Goal: Task Accomplishment & Management: Use online tool/utility

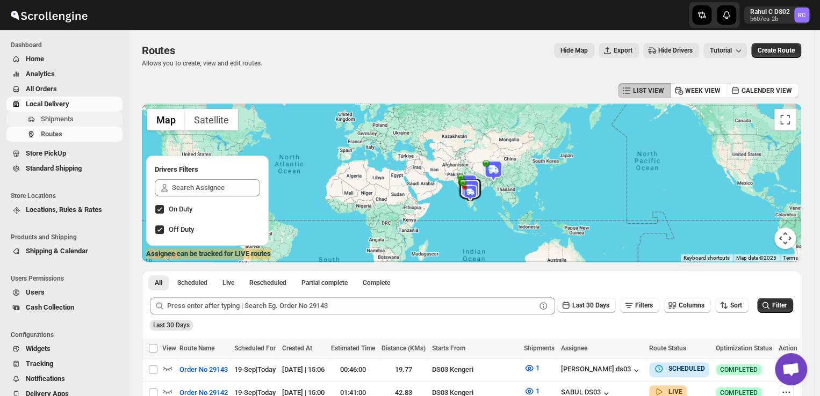
click at [76, 120] on span "Shipments" at bounding box center [81, 119] width 80 height 11
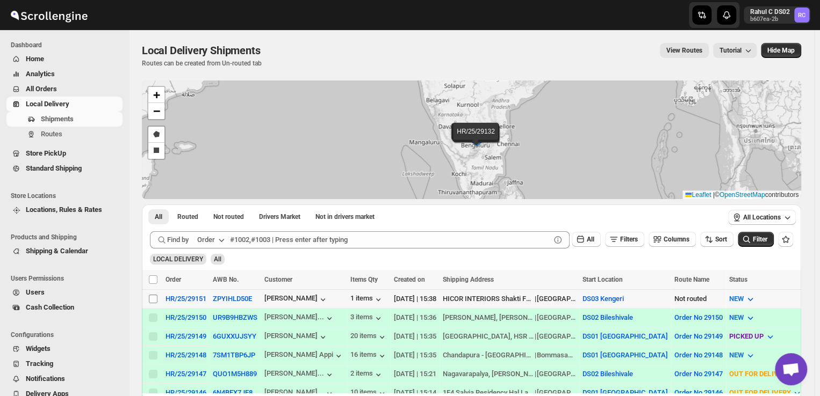
click at [149, 299] on input "Select shipment" at bounding box center [153, 299] width 9 height 9
checkbox input "true"
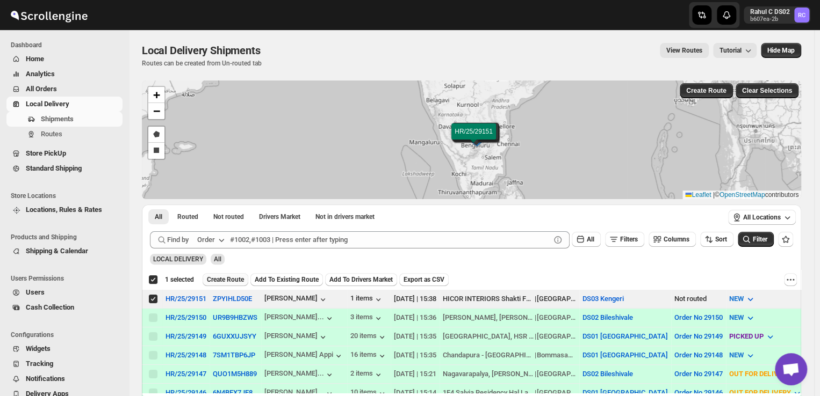
click at [230, 278] on span "Create Route" at bounding box center [225, 280] width 37 height 9
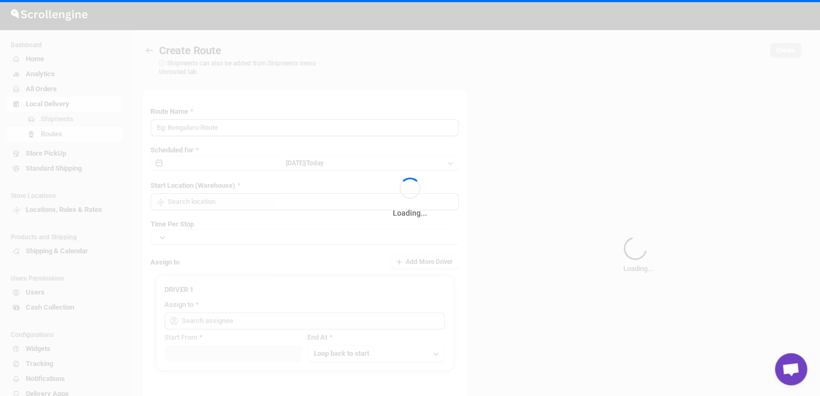
type input "Route - 19/09-0340"
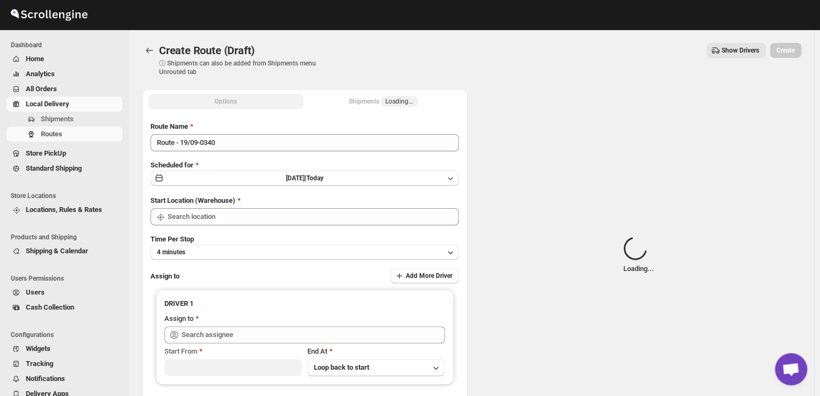
type input "DS03 Kengeri"
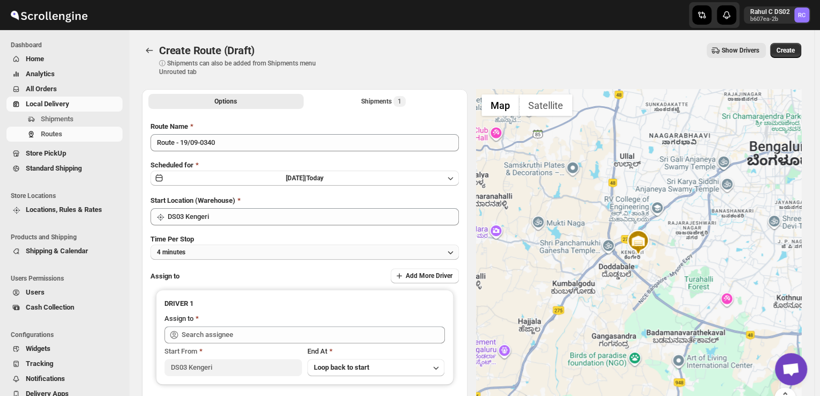
click at [205, 250] on button "4 minutes" at bounding box center [304, 252] width 308 height 15
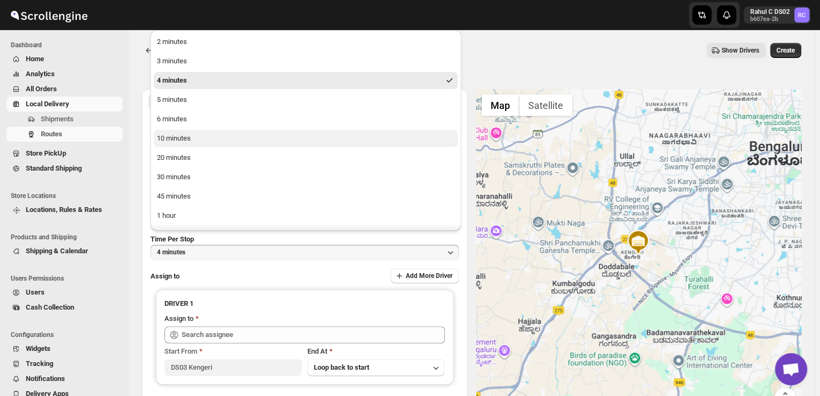
click at [174, 140] on div "10 minutes" at bounding box center [174, 138] width 34 height 11
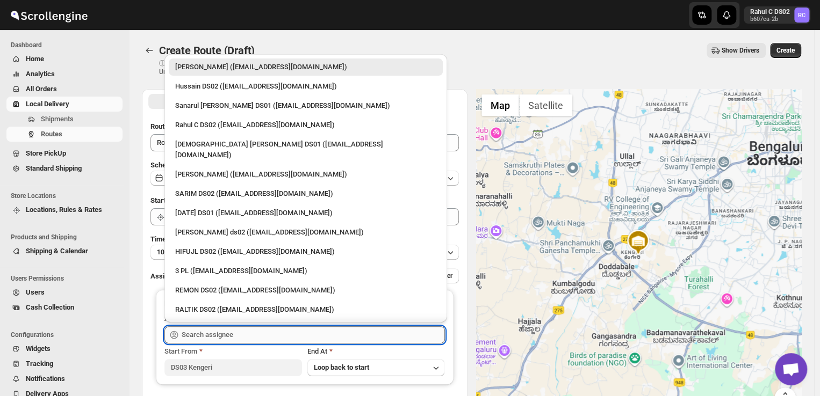
click at [240, 334] on input "text" at bounding box center [313, 335] width 263 height 17
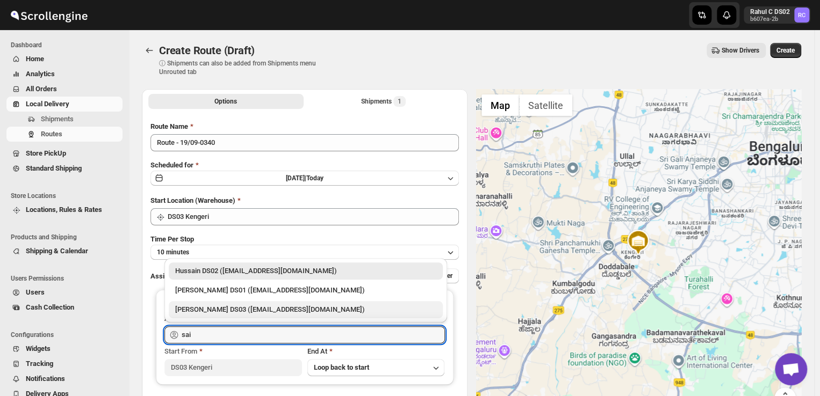
click at [230, 308] on div "[PERSON_NAME] DS03 ([EMAIL_ADDRESS][DOMAIN_NAME])" at bounding box center [305, 310] width 261 height 11
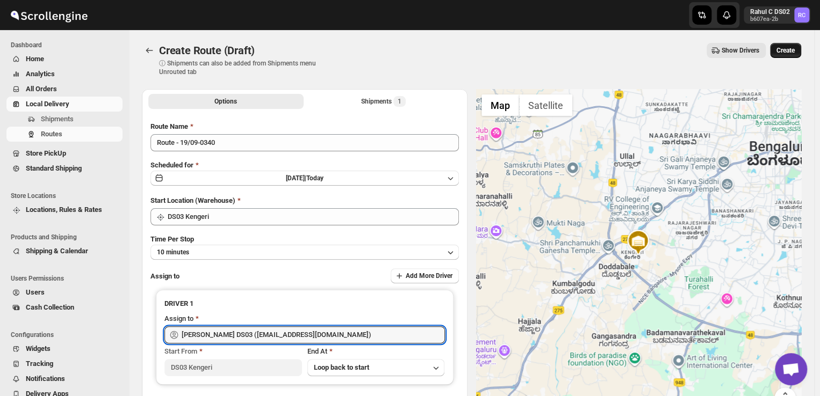
type input "[PERSON_NAME] DS03 ([EMAIL_ADDRESS][DOMAIN_NAME])"
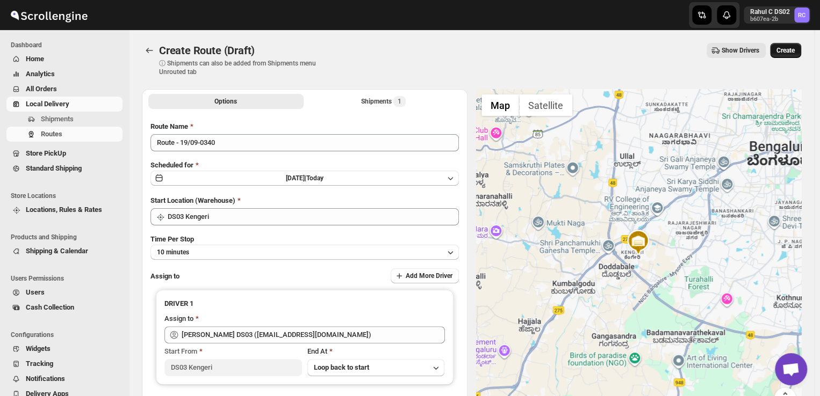
click at [794, 47] on span "Create" at bounding box center [785, 50] width 18 height 9
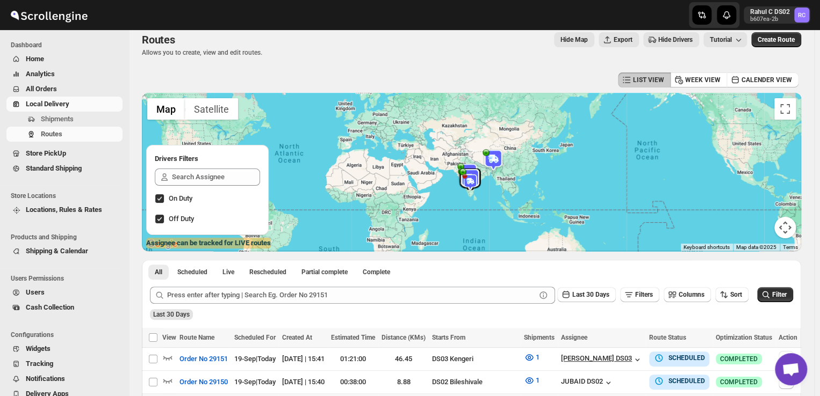
scroll to position [86, 0]
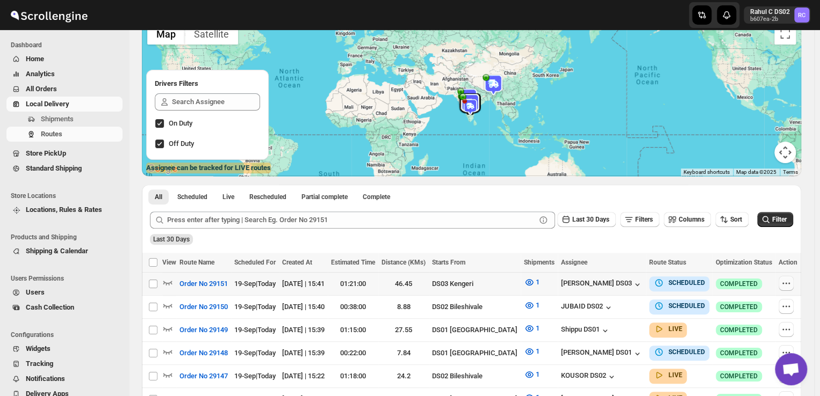
click at [784, 285] on icon "button" at bounding box center [786, 283] width 11 height 11
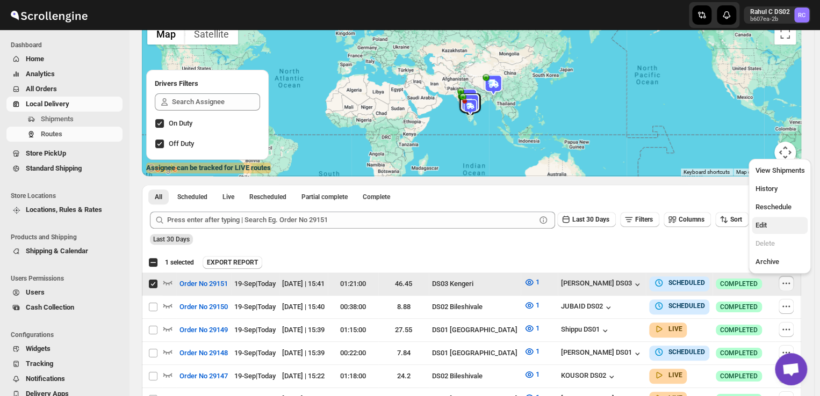
click at [759, 224] on span "Edit" at bounding box center [760, 225] width 11 height 8
checkbox input "false"
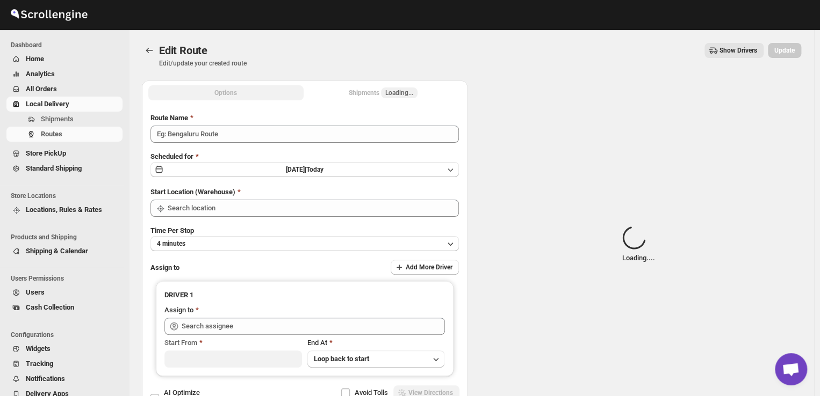
type input "Order No 29151"
type input "DS03 Kengeri"
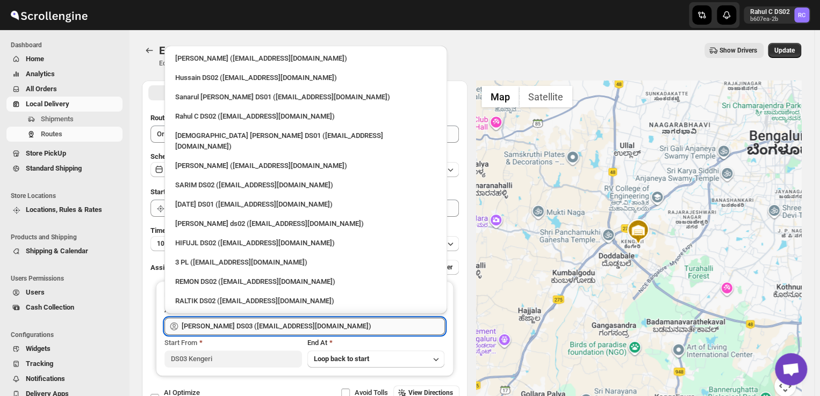
click at [342, 326] on input "[PERSON_NAME] DS03 ([EMAIL_ADDRESS][DOMAIN_NAME])" at bounding box center [313, 326] width 263 height 17
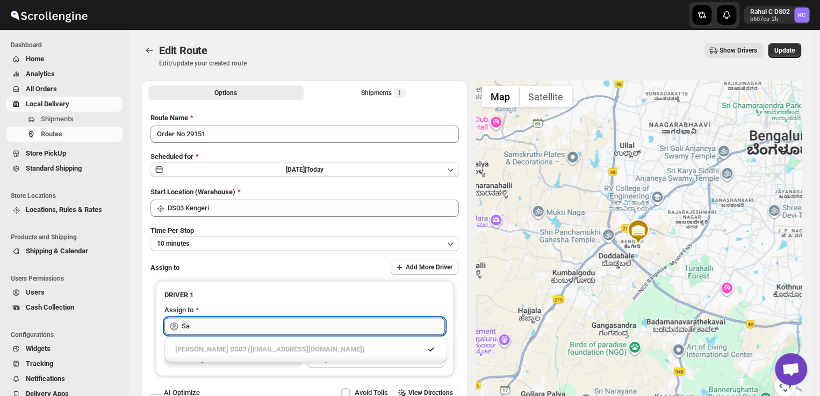
type input "S"
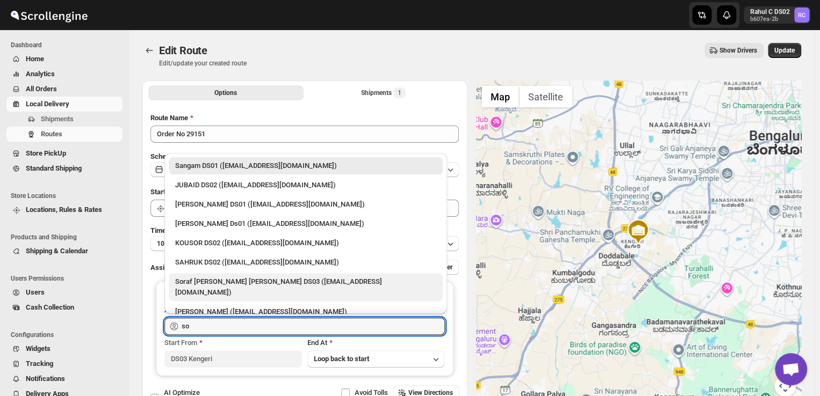
click at [239, 279] on div "Soraf [PERSON_NAME] [PERSON_NAME] DS03 ([EMAIL_ADDRESS][DOMAIN_NAME])" at bounding box center [305, 287] width 261 height 21
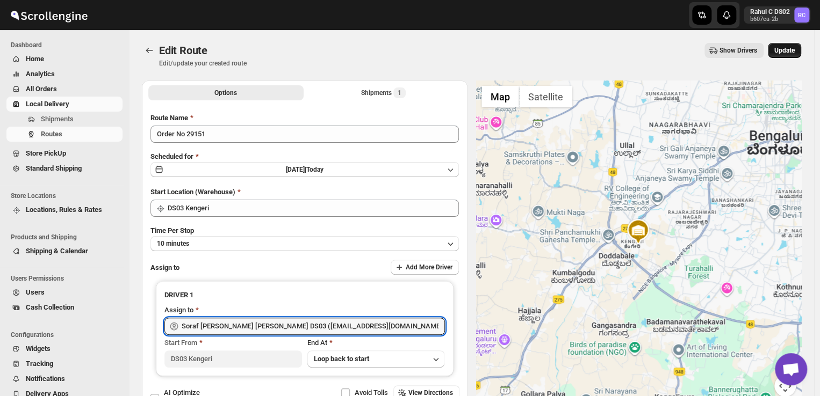
type input "Soraf [PERSON_NAME] [PERSON_NAME] DS03 ([EMAIL_ADDRESS][DOMAIN_NAME])"
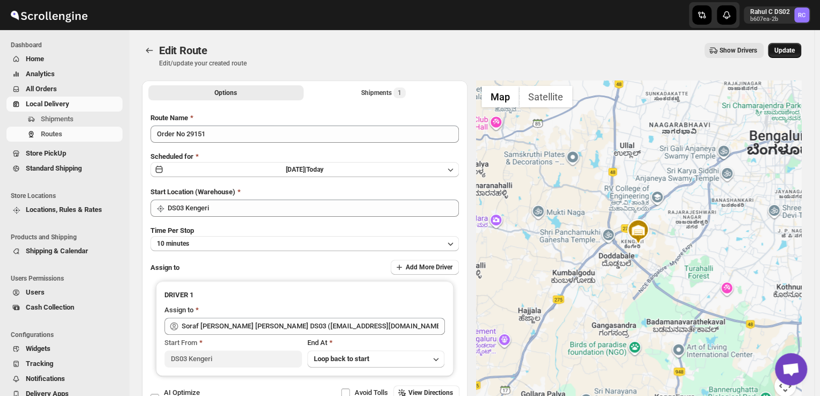
click at [784, 46] on button "Update" at bounding box center [784, 50] width 33 height 15
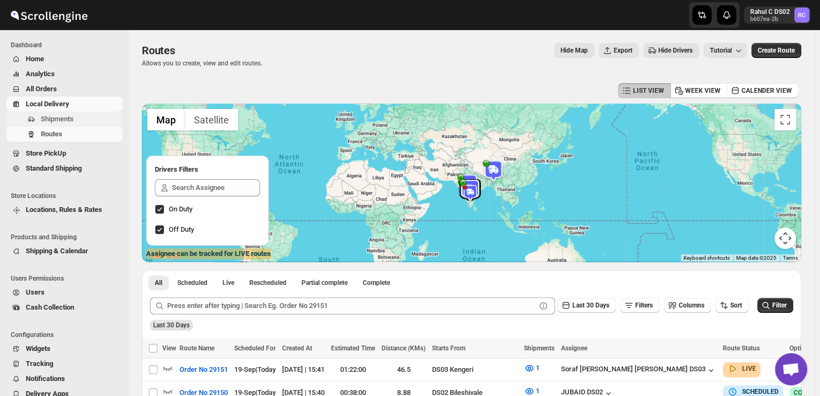
click at [85, 121] on span "Shipments" at bounding box center [81, 119] width 80 height 11
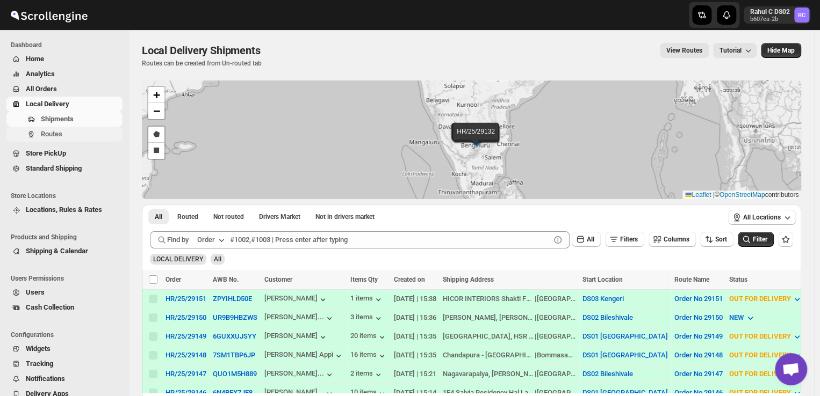
click at [47, 133] on span "Routes" at bounding box center [51, 134] width 21 height 8
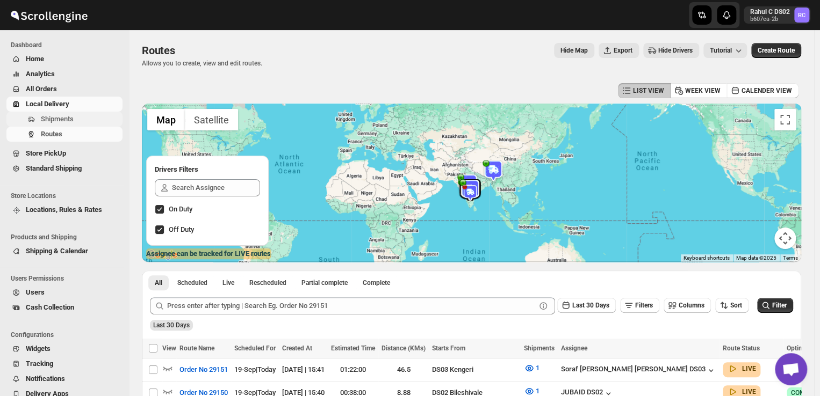
click at [79, 122] on span "Shipments" at bounding box center [81, 119] width 80 height 11
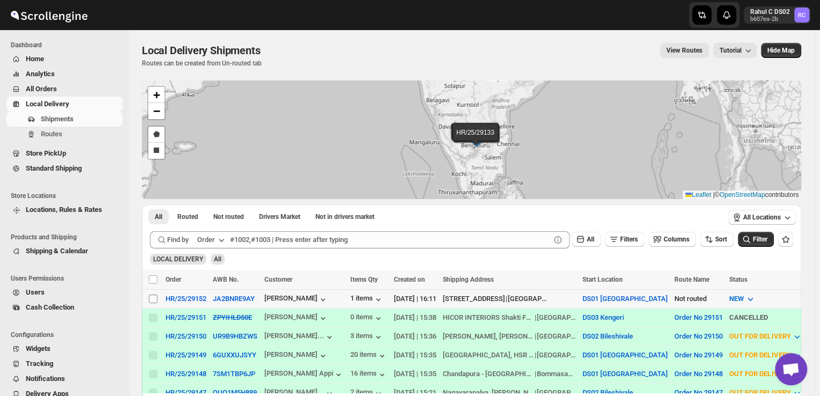
click at [153, 301] on input "Select shipment" at bounding box center [153, 299] width 9 height 9
checkbox input "true"
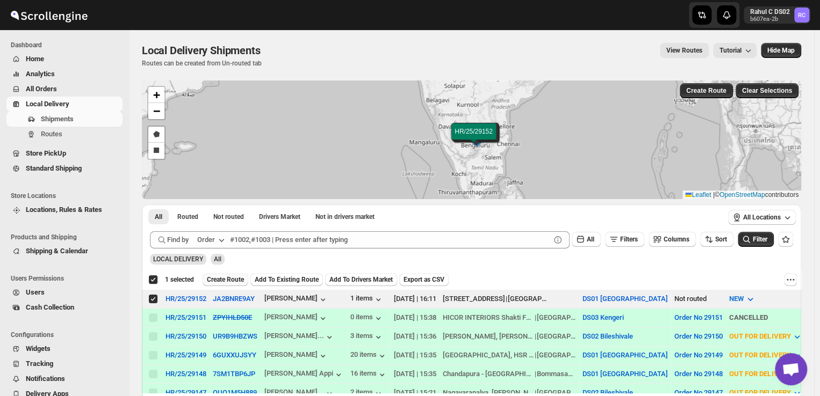
click at [234, 277] on span "Create Route" at bounding box center [225, 280] width 37 height 9
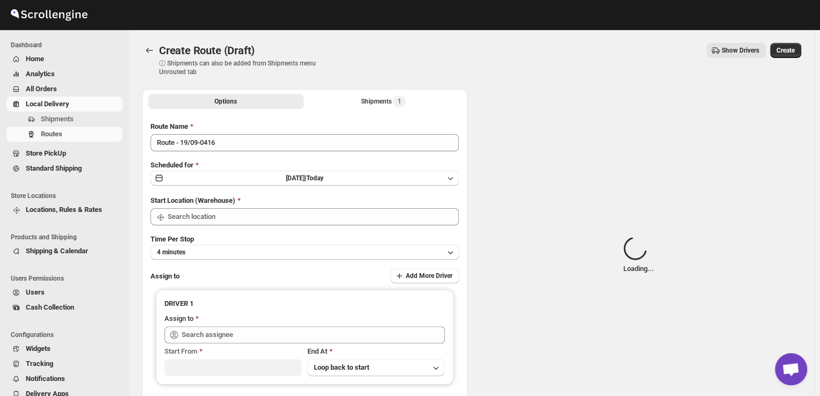
type input "DS01 [GEOGRAPHIC_DATA]"
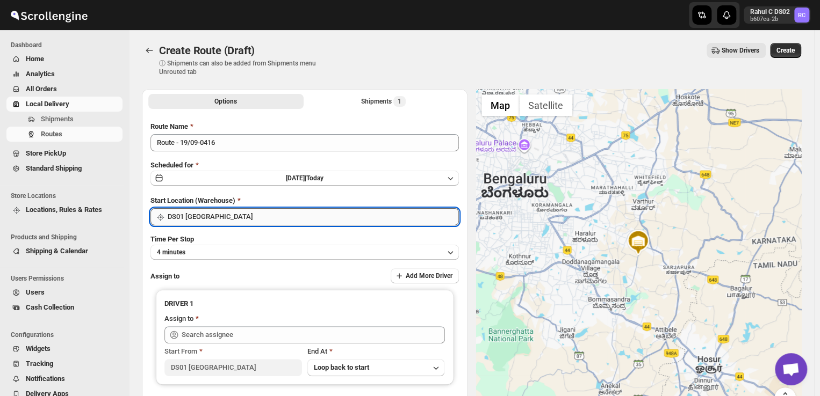
click at [225, 219] on input "DS01 [GEOGRAPHIC_DATA]" at bounding box center [313, 216] width 291 height 17
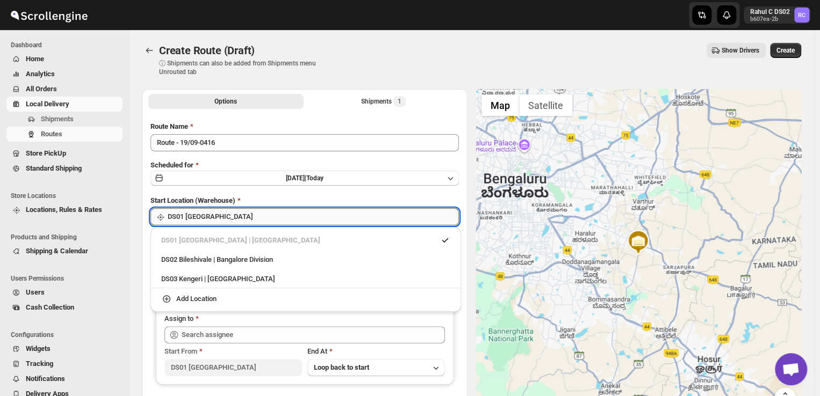
click at [296, 217] on input "DS01 [GEOGRAPHIC_DATA]" at bounding box center [313, 216] width 291 height 17
click at [203, 280] on div "DS03 Kengeri | [GEOGRAPHIC_DATA]" at bounding box center [305, 279] width 289 height 11
type input "DS03 Kengeri"
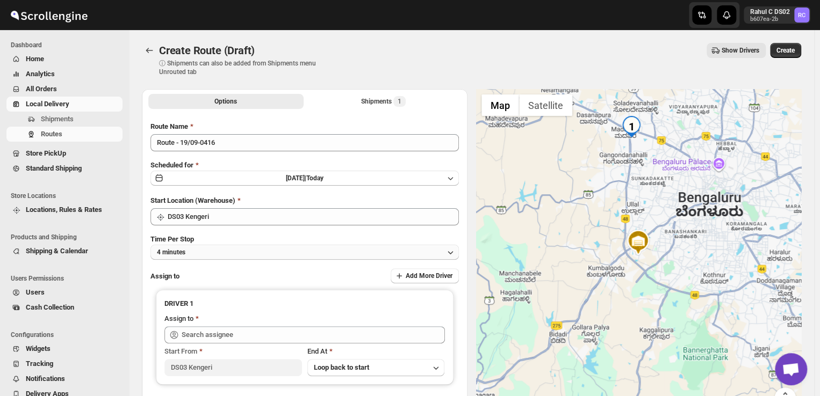
click at [206, 258] on button "4 minutes" at bounding box center [304, 252] width 308 height 15
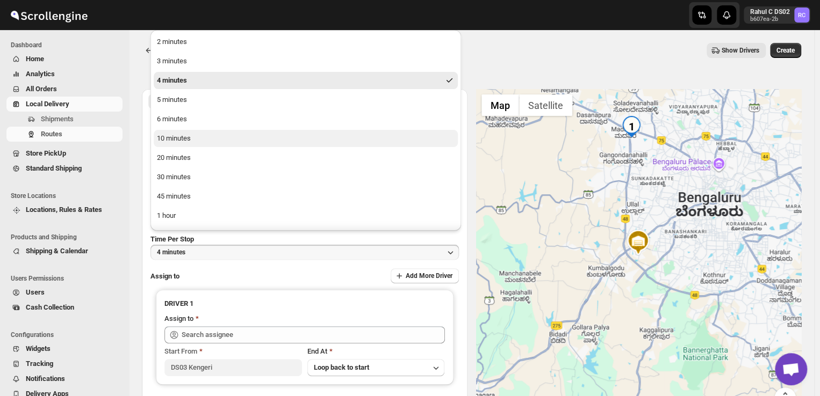
click at [190, 134] on div "10 minutes" at bounding box center [174, 138] width 34 height 11
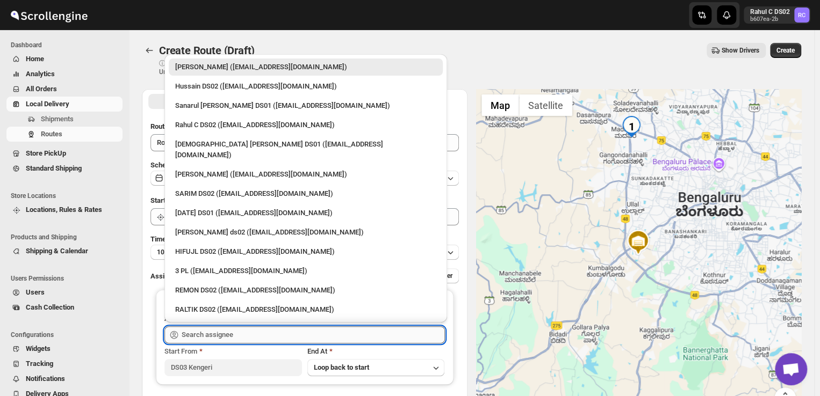
click at [243, 334] on input "text" at bounding box center [313, 335] width 263 height 17
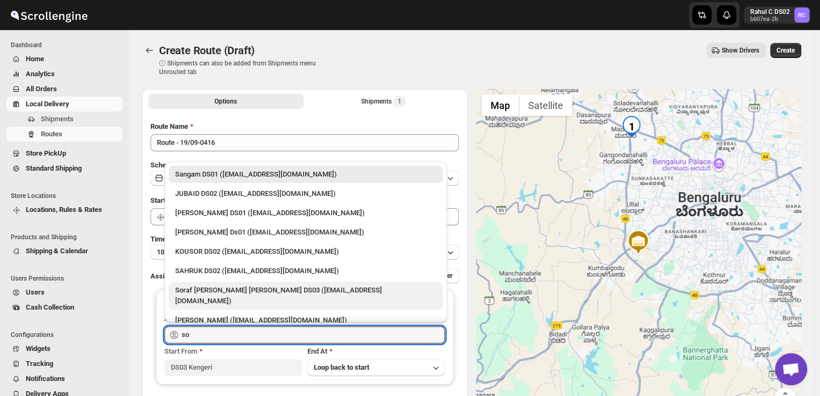
click at [208, 293] on div "Soraf [PERSON_NAME] [PERSON_NAME] DS03 ([EMAIL_ADDRESS][DOMAIN_NAME])" at bounding box center [305, 295] width 261 height 21
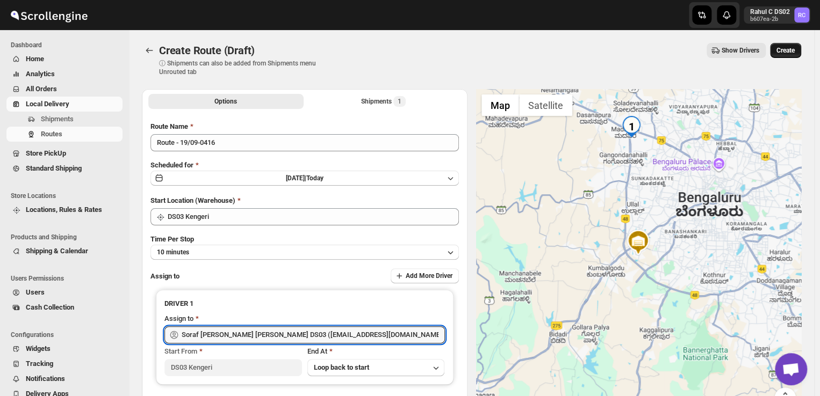
type input "Soraf [PERSON_NAME] [PERSON_NAME] DS03 ([EMAIL_ADDRESS][DOMAIN_NAME])"
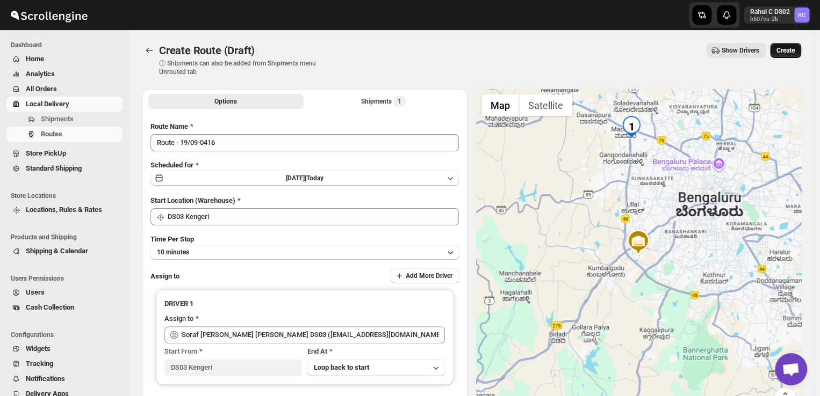
click at [792, 50] on span "Create" at bounding box center [785, 50] width 18 height 9
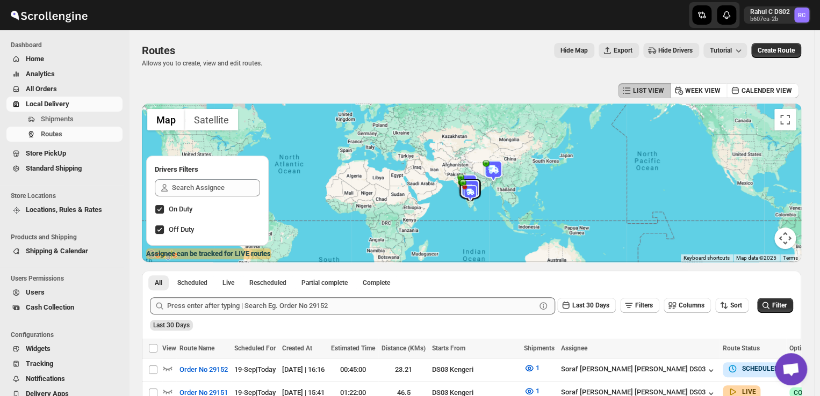
scroll to position [61, 0]
